Goal: Ask a question

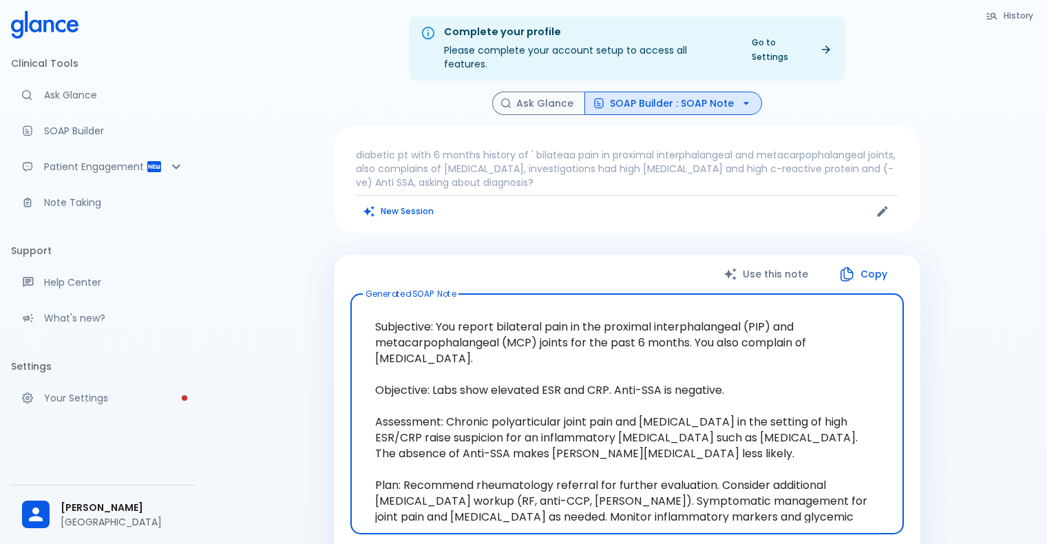
scroll to position [41, 0]
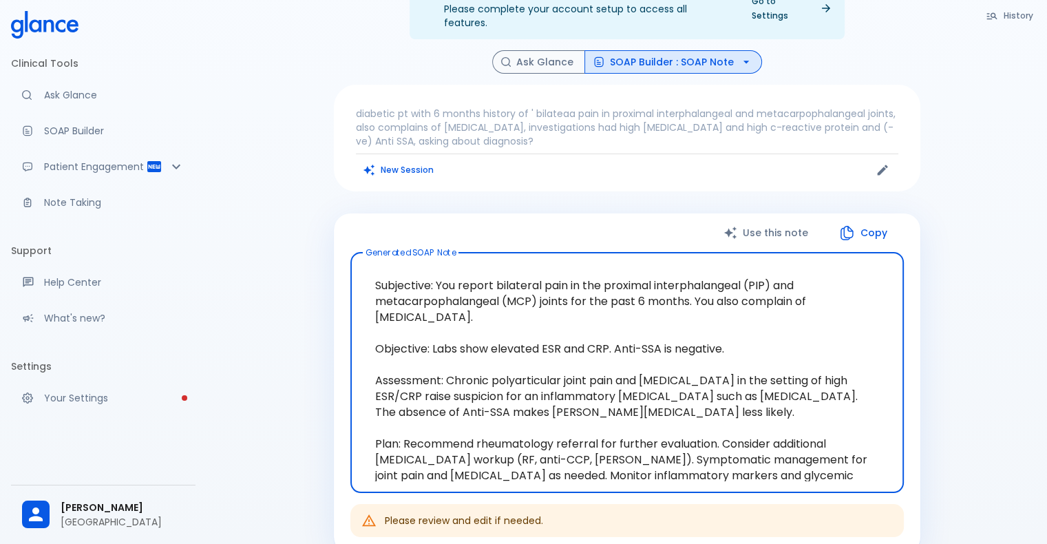
click at [601, 310] on textarea "Subjective: You report bilateral pain in the proximal interphalangeal (PIP) and…" at bounding box center [627, 373] width 534 height 218
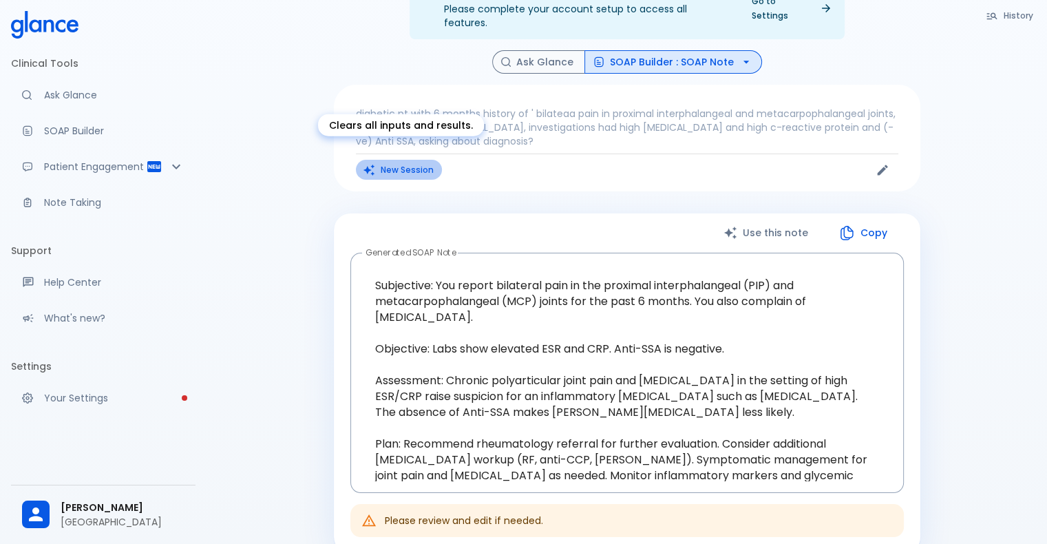
click at [392, 165] on button "New Session" at bounding box center [399, 170] width 86 height 20
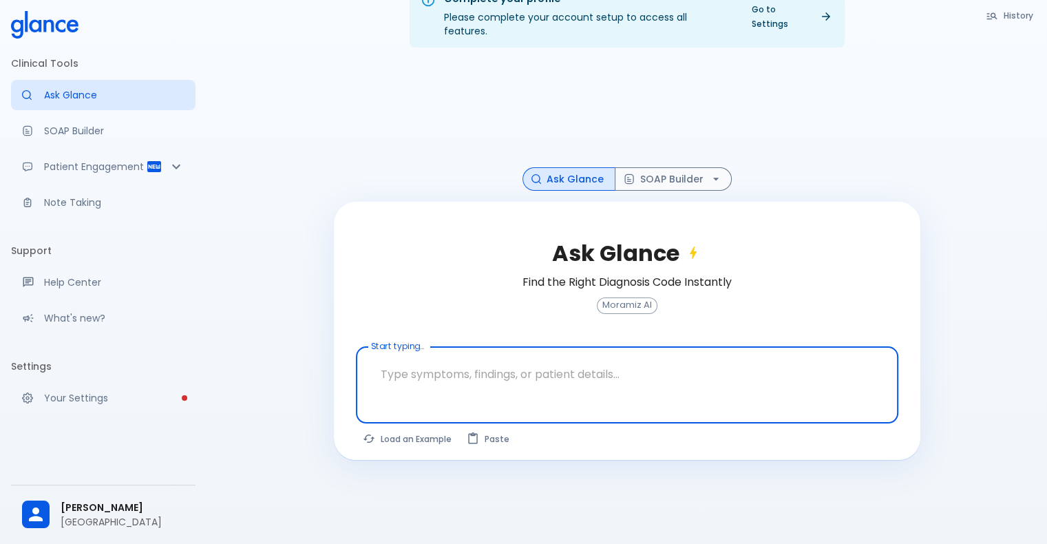
scroll to position [33, 0]
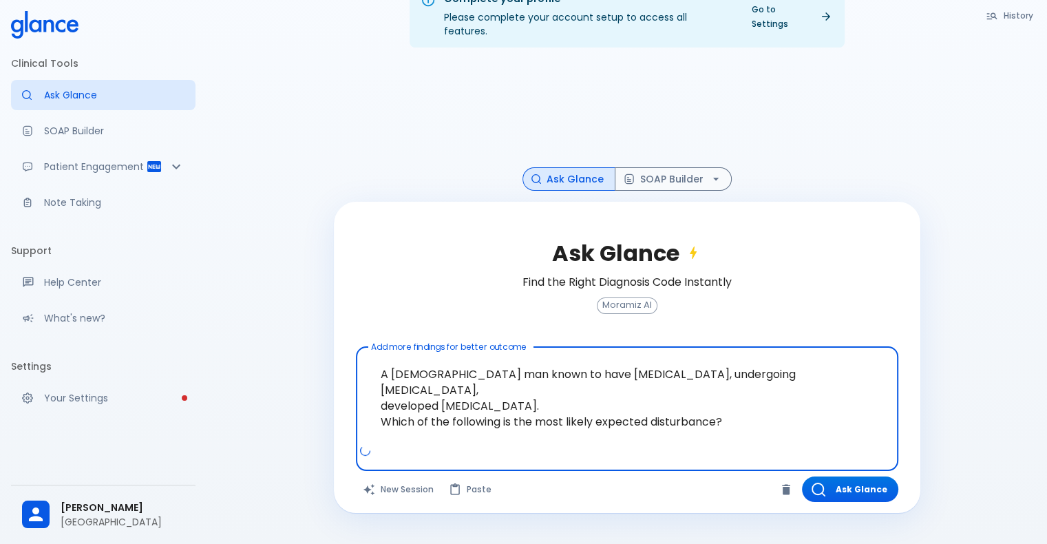
drag, startPoint x: 381, startPoint y: 394, endPoint x: 732, endPoint y: 390, distance: 351.1
click at [732, 390] on textarea "A [DEMOGRAPHIC_DATA] man known to have [MEDICAL_DATA], undergoing [MEDICAL_DATA…" at bounding box center [627, 397] width 523 height 91
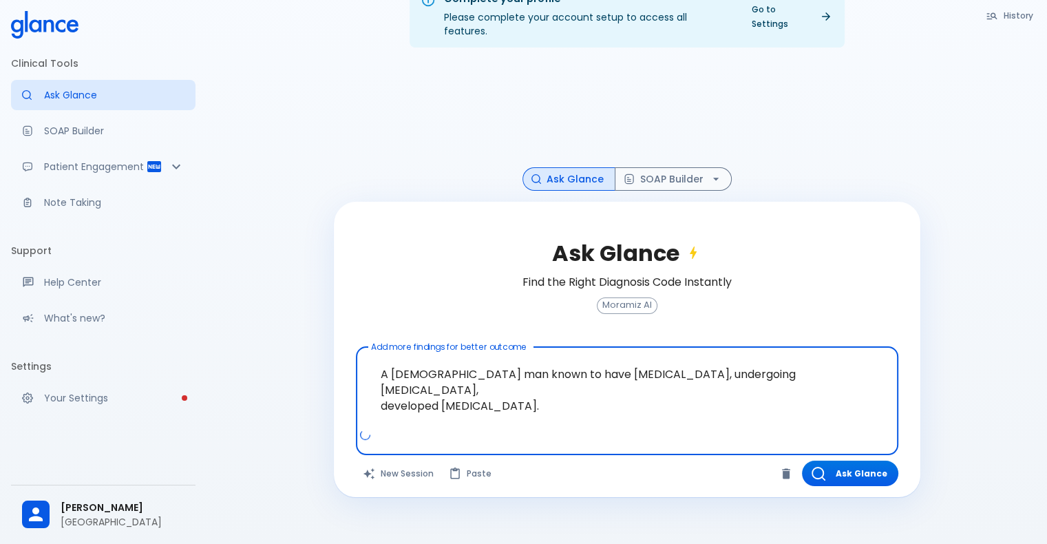
type textarea "A [DEMOGRAPHIC_DATA] man known to have [MEDICAL_DATA], undergoing [MEDICAL_DATA…"
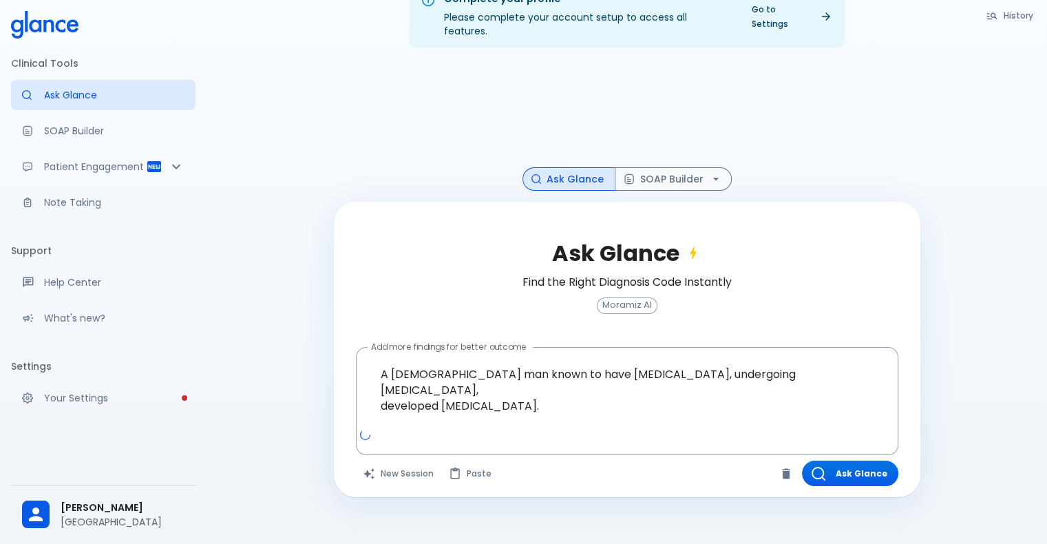
click at [851, 473] on div "Ask Glance Find the Right Diagnosis Code Instantly Moramiz AI Add more findings…" at bounding box center [627, 349] width 586 height 295
click at [851, 463] on button "Ask Glance" at bounding box center [850, 473] width 96 height 25
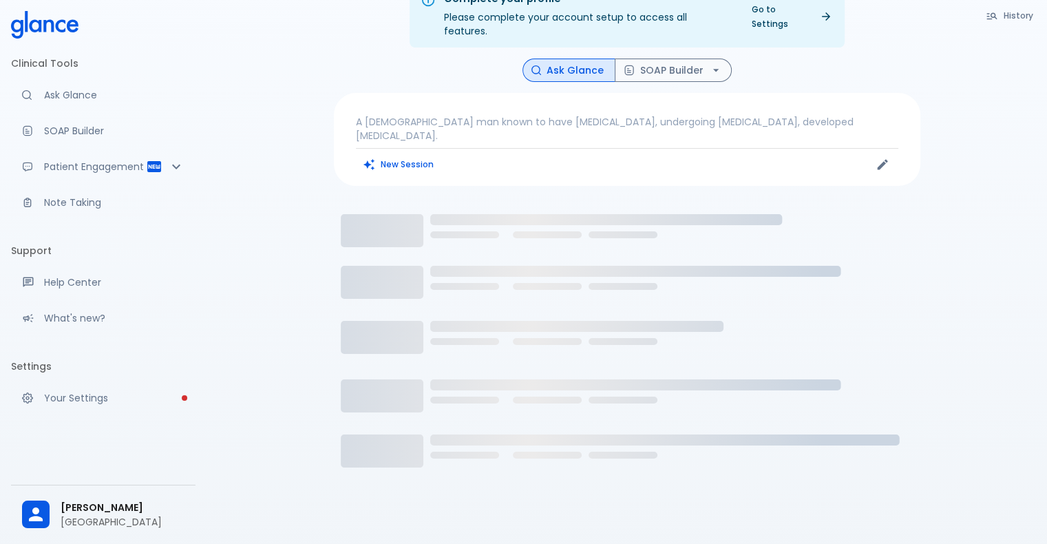
click at [469, 123] on p "A [DEMOGRAPHIC_DATA] man known to have [MEDICAL_DATA], undergoing [MEDICAL_DATA…" at bounding box center [627, 129] width 542 height 28
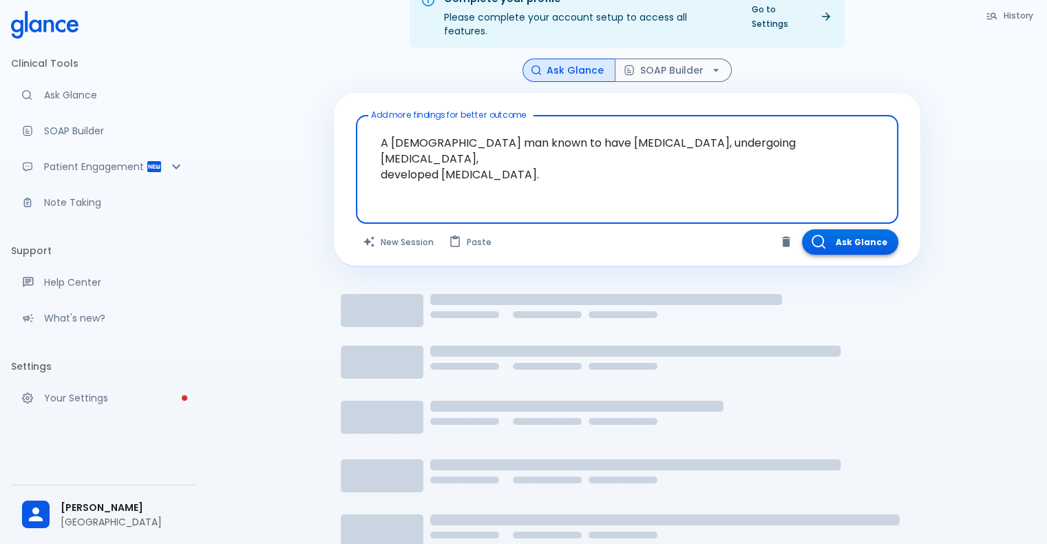
click at [844, 231] on button "Ask Glance" at bounding box center [850, 241] width 96 height 25
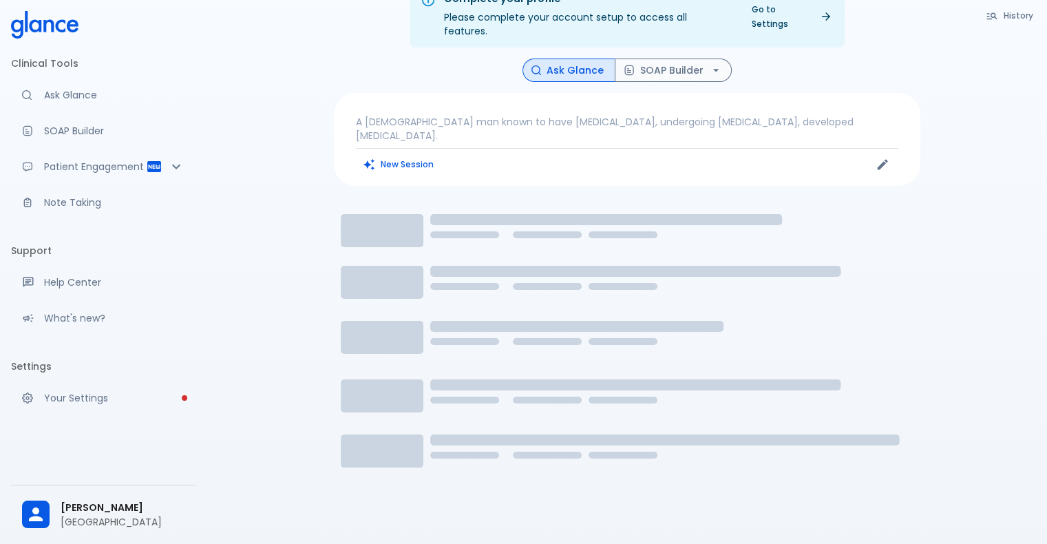
click at [519, 115] on p "A [DEMOGRAPHIC_DATA] man known to have [MEDICAL_DATA], undergoing [MEDICAL_DATA…" at bounding box center [627, 129] width 542 height 28
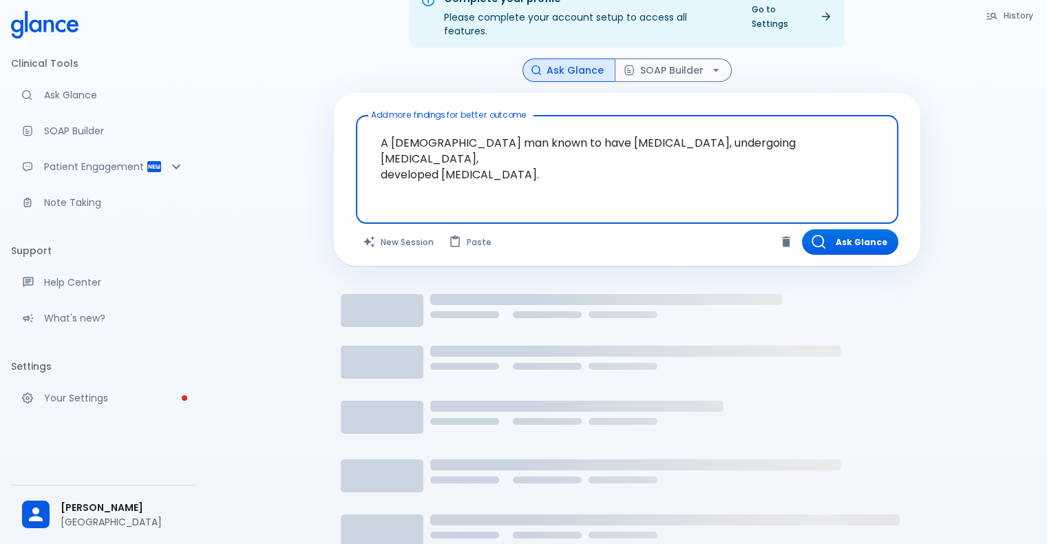
click at [40, 22] on icon at bounding box center [35, 25] width 12 height 13
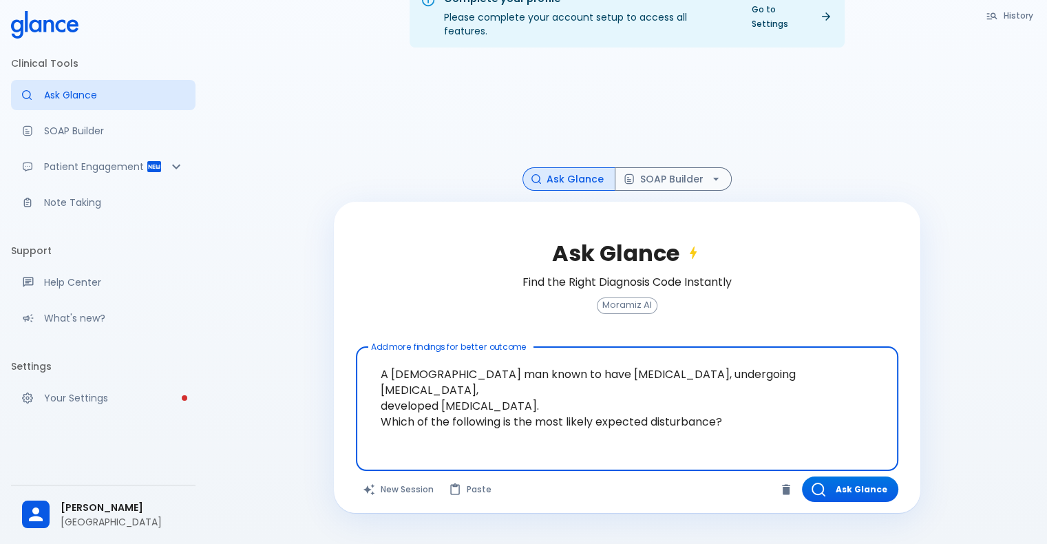
drag, startPoint x: 746, startPoint y: 390, endPoint x: 372, endPoint y: 395, distance: 373.8
click at [372, 395] on textarea "A [DEMOGRAPHIC_DATA] man known to have [MEDICAL_DATA], undergoing [MEDICAL_DATA…" at bounding box center [627, 397] width 523 height 91
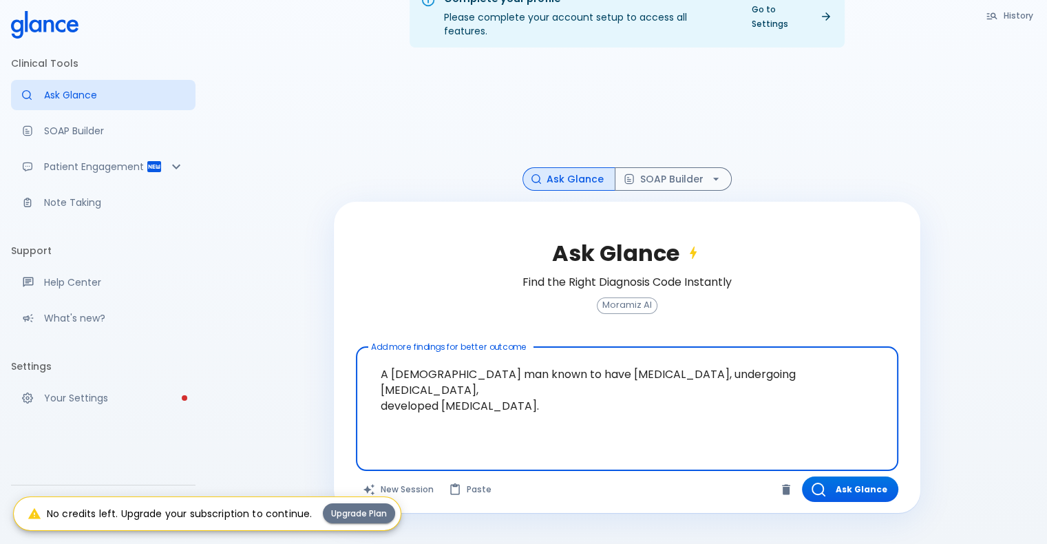
type textarea "A [DEMOGRAPHIC_DATA] man known to have [MEDICAL_DATA], undergoing [MEDICAL_DATA…"
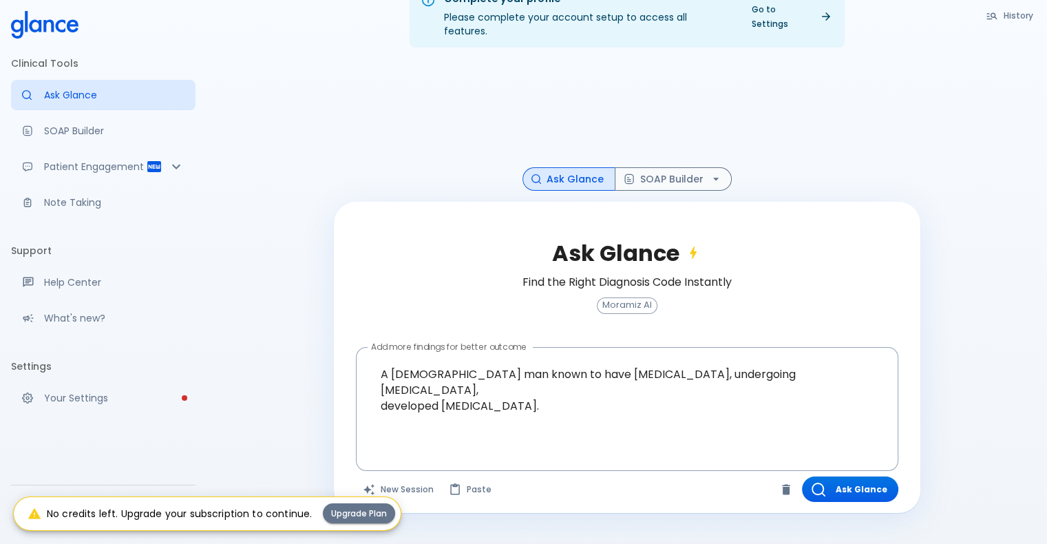
click at [200, 509] on div "No credits left. Upgrade your subscription to continue." at bounding box center [170, 513] width 284 height 25
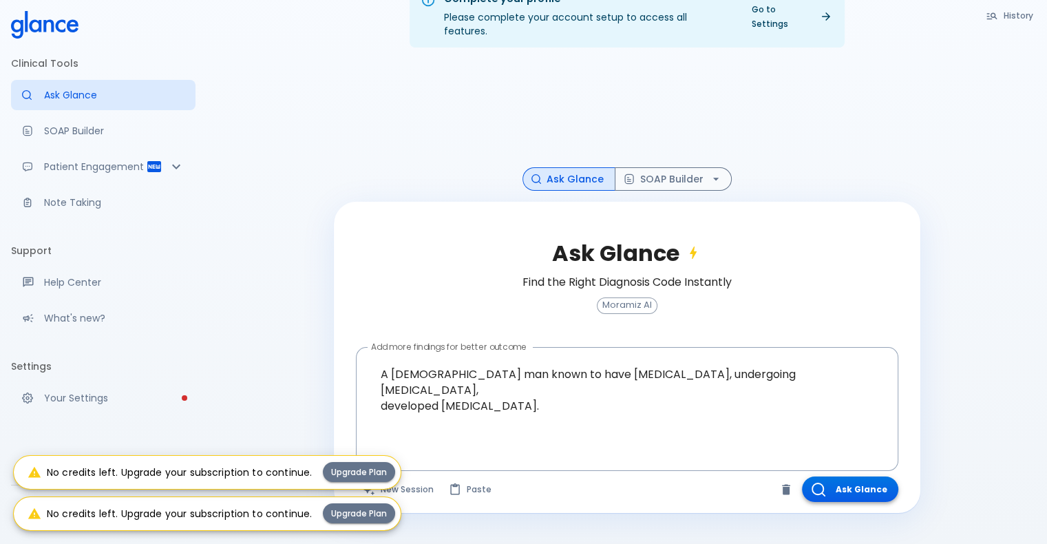
click at [872, 476] on button "Ask Glance" at bounding box center [850, 488] width 96 height 25
